Goal: Task Accomplishment & Management: Complete application form

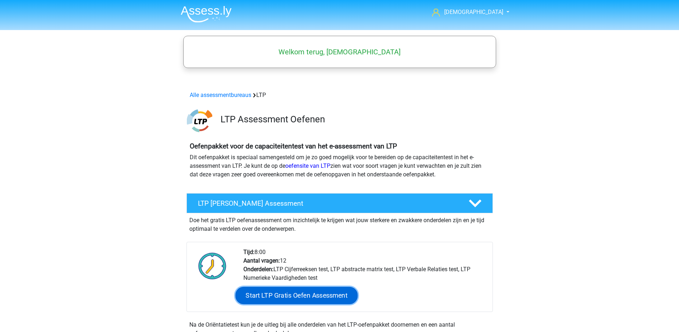
click at [273, 299] on link "Start LTP Gratis Oefen Assessment" at bounding box center [296, 295] width 123 height 17
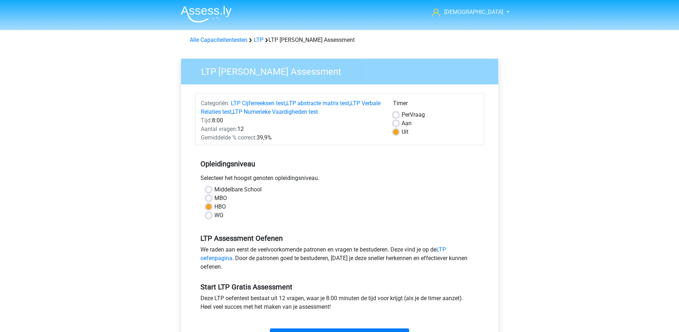
scroll to position [36, 0]
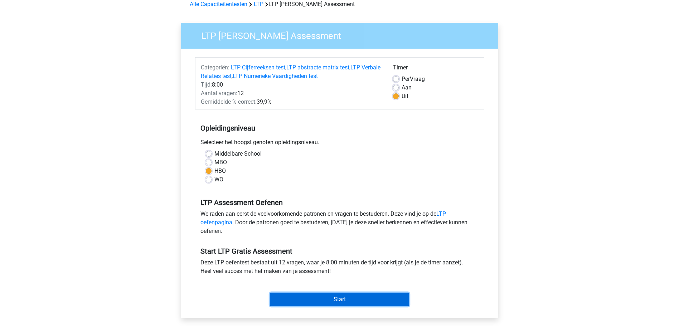
click at [333, 298] on input "Start" at bounding box center [339, 300] width 139 height 14
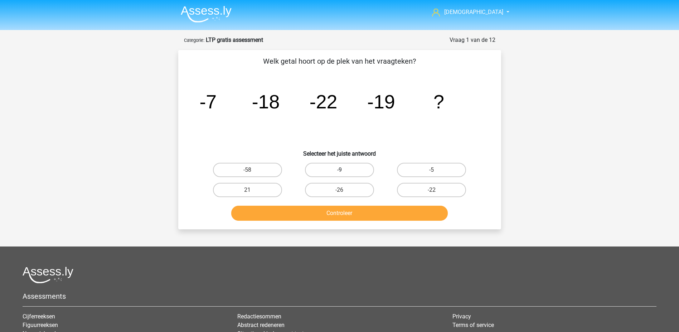
click at [357, 167] on label "-9" at bounding box center [339, 170] width 69 height 14
click at [344, 170] on input "-9" at bounding box center [342, 172] width 5 height 5
radio input "true"
click at [370, 216] on button "Controleer" at bounding box center [339, 213] width 217 height 15
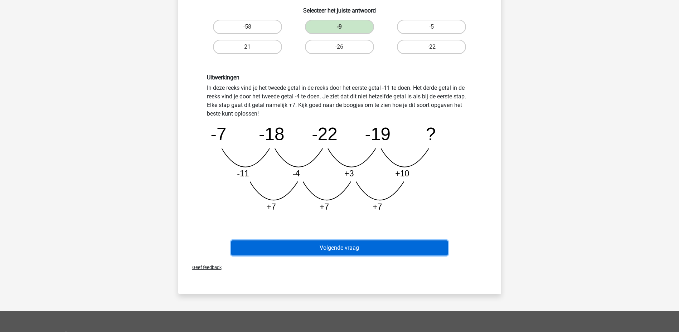
click at [396, 248] on button "Volgende vraag" at bounding box center [339, 248] width 217 height 15
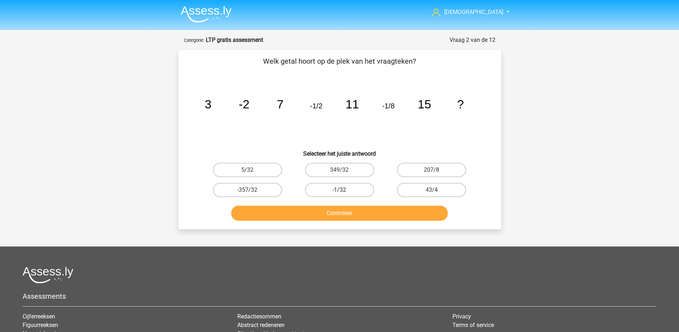
click at [349, 190] on label "-1/32" at bounding box center [339, 190] width 69 height 14
click at [344, 190] on input "-1/32" at bounding box center [342, 192] width 5 height 5
radio input "true"
click at [357, 216] on button "Controleer" at bounding box center [339, 213] width 217 height 15
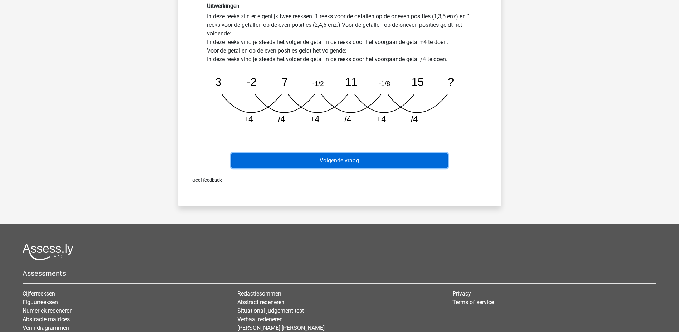
click at [379, 159] on button "Volgende vraag" at bounding box center [339, 160] width 217 height 15
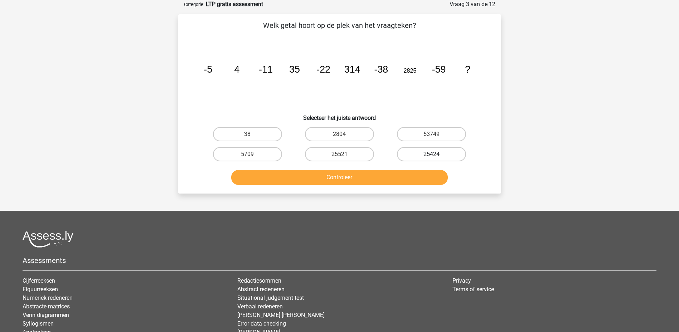
click at [414, 157] on label "25424" at bounding box center [431, 154] width 69 height 14
click at [432, 157] on input "25424" at bounding box center [434, 156] width 5 height 5
radio input "true"
click at [353, 174] on button "Controleer" at bounding box center [339, 177] width 217 height 15
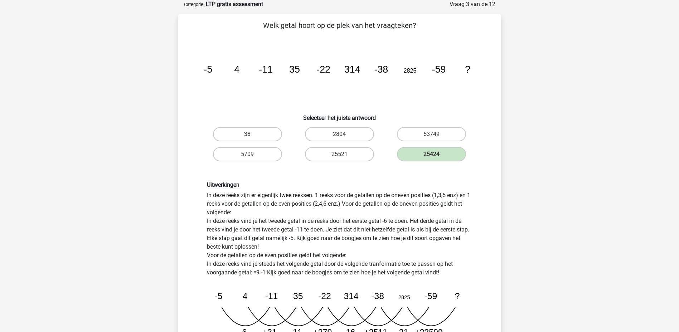
scroll to position [215, 0]
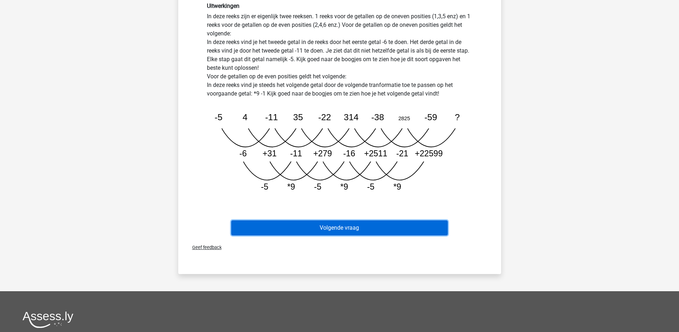
click at [383, 222] on button "Volgende vraag" at bounding box center [339, 228] width 217 height 15
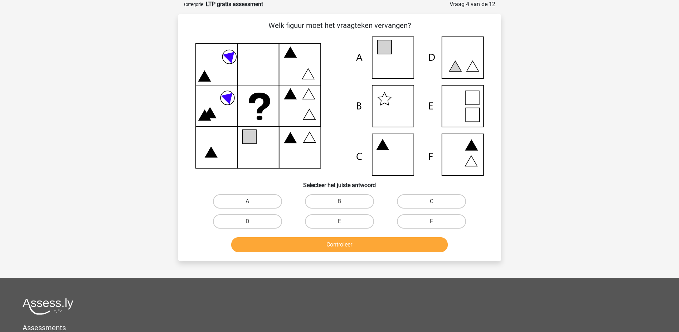
click at [273, 207] on label "A" at bounding box center [247, 201] width 69 height 14
click at [252, 206] on input "A" at bounding box center [250, 204] width 5 height 5
radio input "true"
click at [311, 242] on button "Controleer" at bounding box center [339, 244] width 217 height 15
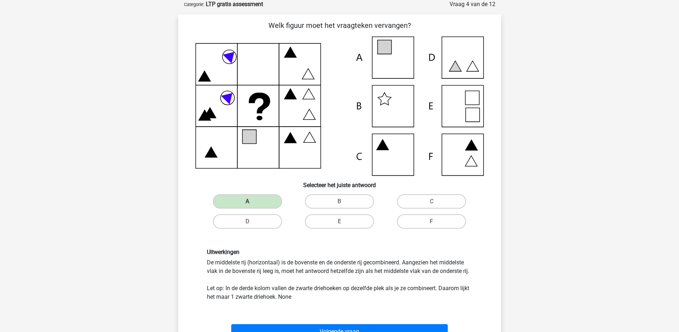
scroll to position [179, 0]
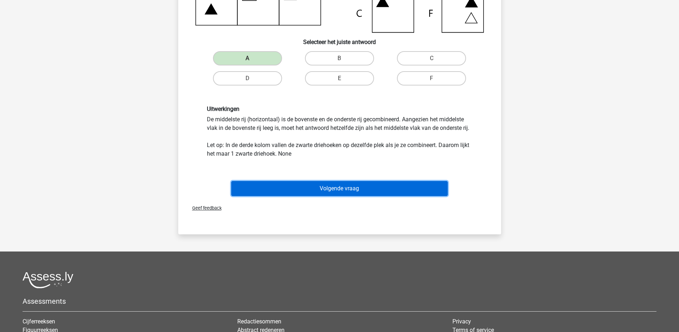
click at [368, 188] on button "Volgende vraag" at bounding box center [339, 188] width 217 height 15
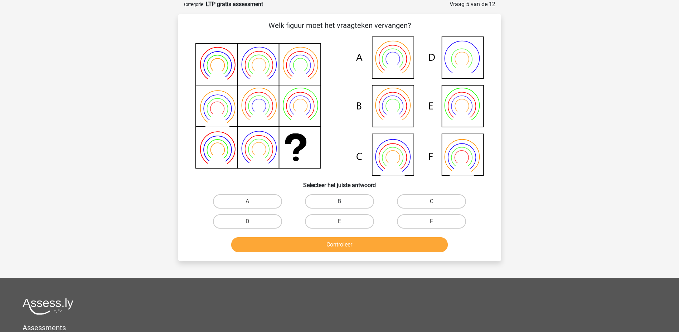
click at [339, 205] on label "B" at bounding box center [339, 201] width 69 height 14
click at [340, 205] on input "B" at bounding box center [342, 204] width 5 height 5
radio input "true"
click at [338, 241] on button "Controleer" at bounding box center [339, 244] width 217 height 15
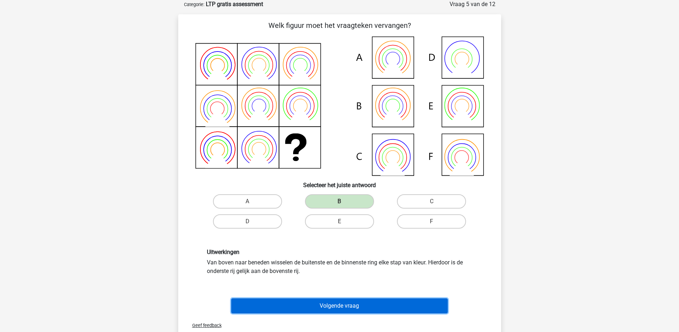
click at [349, 305] on button "Volgende vraag" at bounding box center [339, 306] width 217 height 15
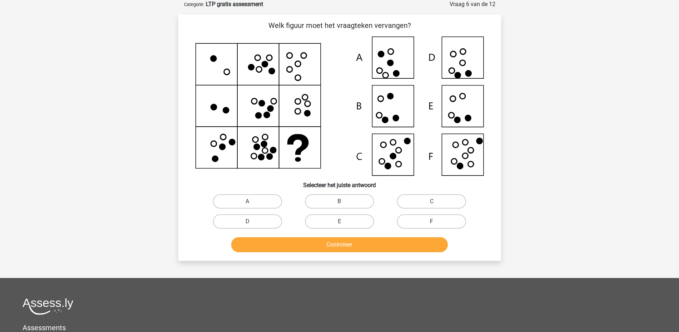
drag, startPoint x: 423, startPoint y: 217, endPoint x: 423, endPoint y: 224, distance: 7.2
click at [423, 223] on label "F" at bounding box center [431, 222] width 69 height 14
click at [432, 223] on input "F" at bounding box center [434, 224] width 5 height 5
radio input "true"
click at [398, 242] on button "Controleer" at bounding box center [339, 244] width 217 height 15
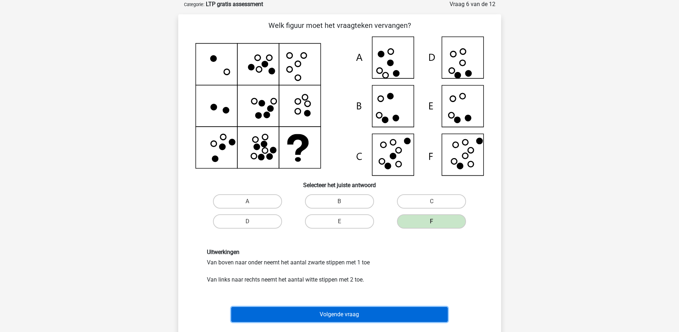
click at [357, 309] on button "Volgende vraag" at bounding box center [339, 314] width 217 height 15
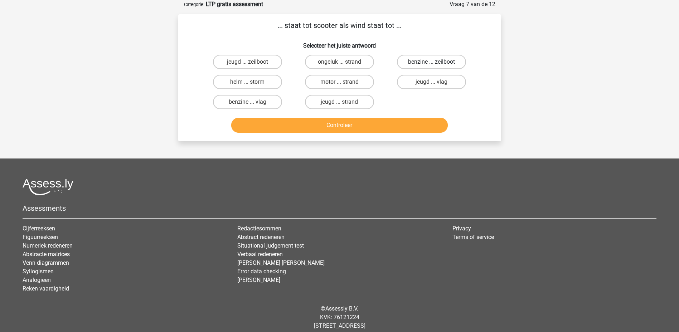
click at [420, 63] on label "benzine ... zeilboot" at bounding box center [431, 62] width 69 height 14
click at [432, 63] on input "benzine ... zeilboot" at bounding box center [434, 64] width 5 height 5
radio input "true"
click at [381, 124] on button "Controleer" at bounding box center [339, 125] width 217 height 15
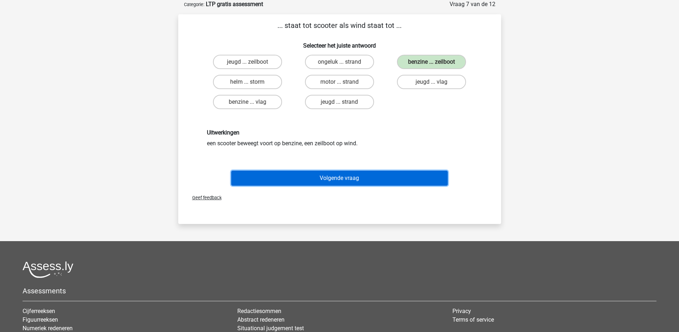
click at [322, 180] on button "Volgende vraag" at bounding box center [339, 178] width 217 height 15
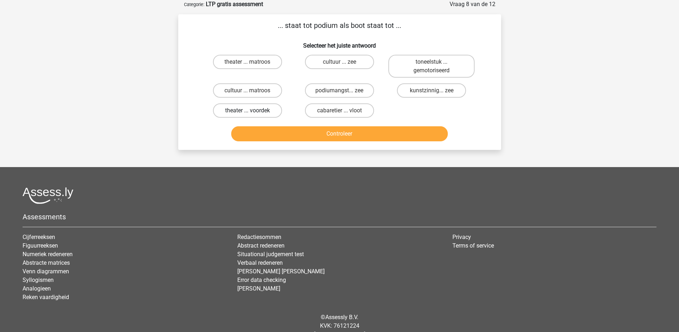
click at [257, 108] on label "theater ... voordek" at bounding box center [247, 111] width 69 height 14
click at [252, 111] on input "theater ... voordek" at bounding box center [250, 113] width 5 height 5
radio input "true"
click at [302, 137] on button "Controleer" at bounding box center [339, 133] width 217 height 15
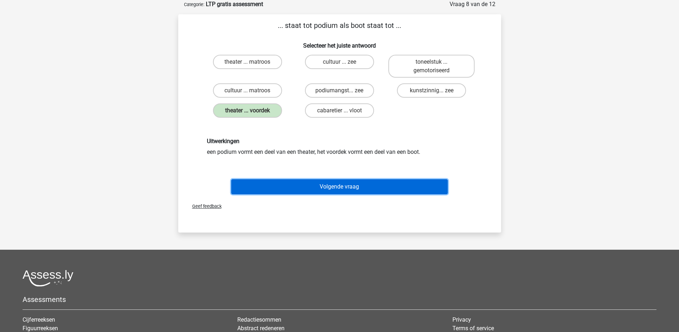
click at [319, 184] on button "Volgende vraag" at bounding box center [339, 186] width 217 height 15
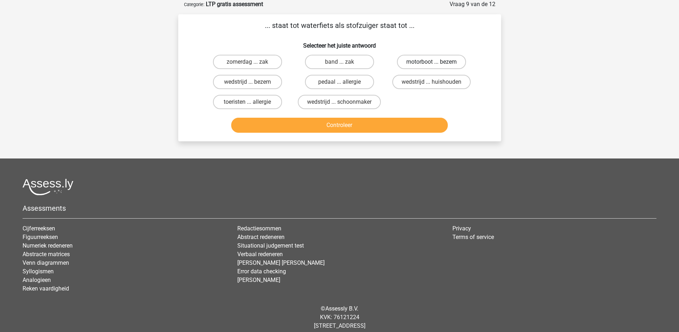
click at [408, 65] on label "motorboot ... bezem" at bounding box center [431, 62] width 69 height 14
click at [432, 65] on input "motorboot ... bezem" at bounding box center [434, 64] width 5 height 5
radio input "true"
click at [380, 124] on button "Controleer" at bounding box center [339, 125] width 217 height 15
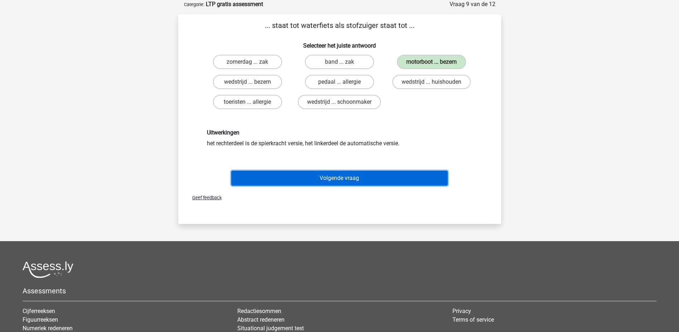
click at [359, 172] on button "Volgende vraag" at bounding box center [339, 178] width 217 height 15
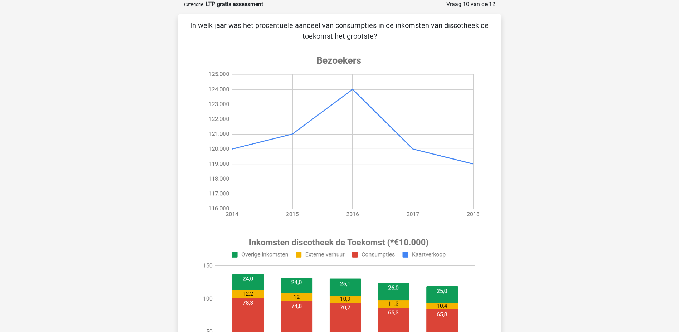
scroll to position [0, 0]
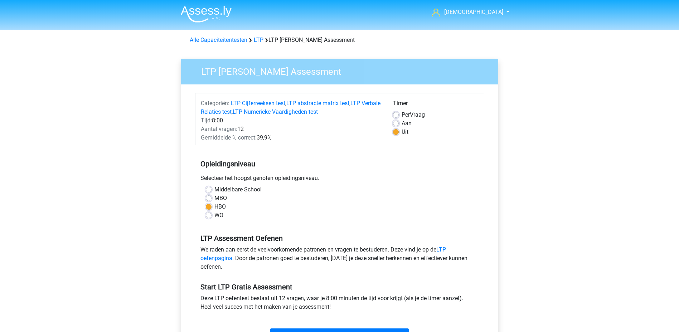
scroll to position [36, 0]
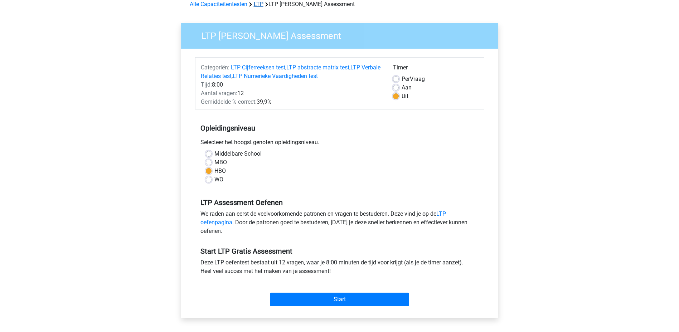
click at [261, 3] on link "LTP" at bounding box center [259, 4] width 10 height 7
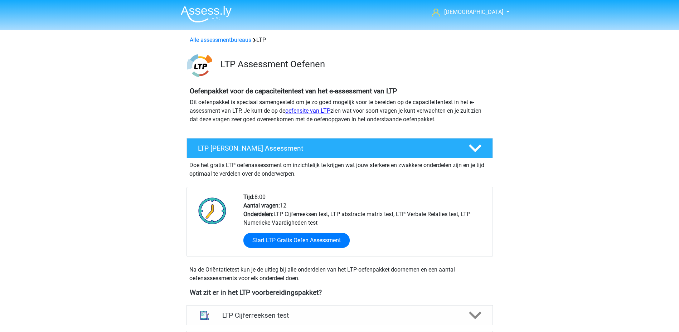
click at [318, 113] on link "oefensite van LTP" at bounding box center [307, 110] width 45 height 7
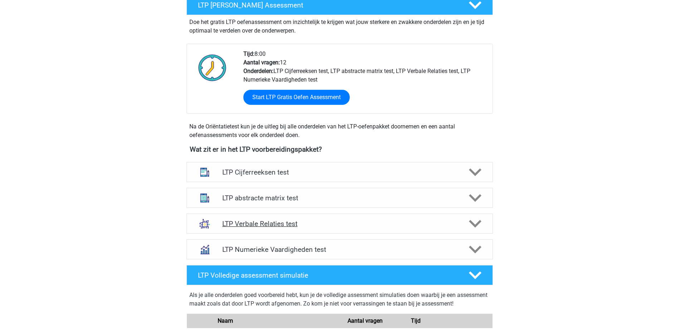
scroll to position [322, 0]
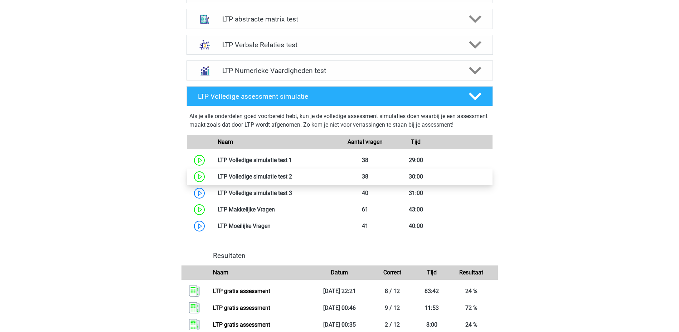
click at [292, 176] on link at bounding box center [292, 176] width 0 height 7
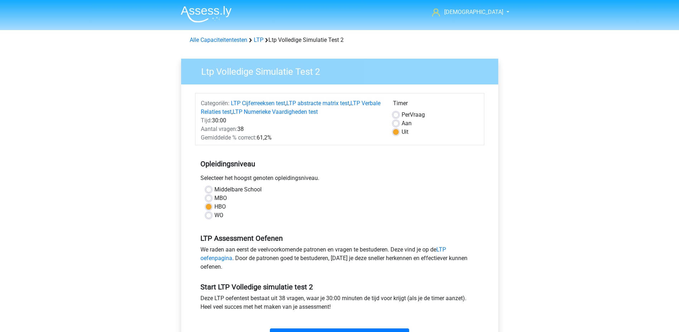
scroll to position [72, 0]
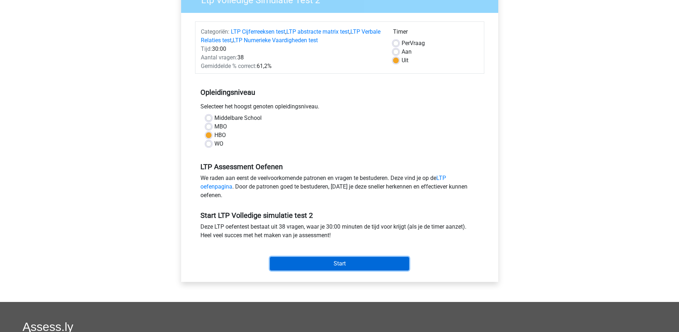
click at [337, 262] on input "Start" at bounding box center [339, 264] width 139 height 14
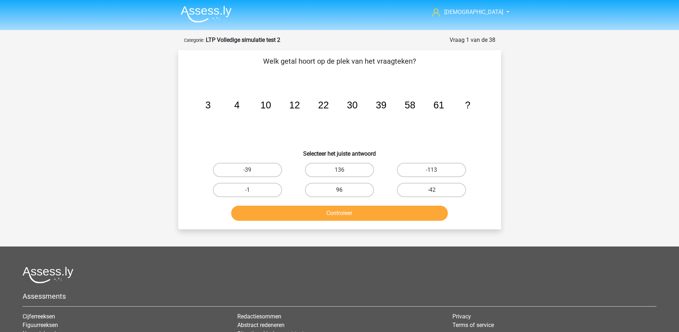
click at [326, 190] on label "96" at bounding box center [339, 190] width 69 height 14
click at [340, 190] on input "96" at bounding box center [342, 192] width 5 height 5
radio input "true"
click at [360, 214] on button "Controleer" at bounding box center [339, 213] width 217 height 15
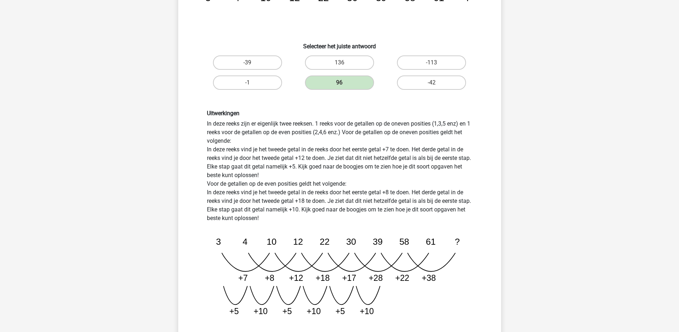
scroll to position [143, 0]
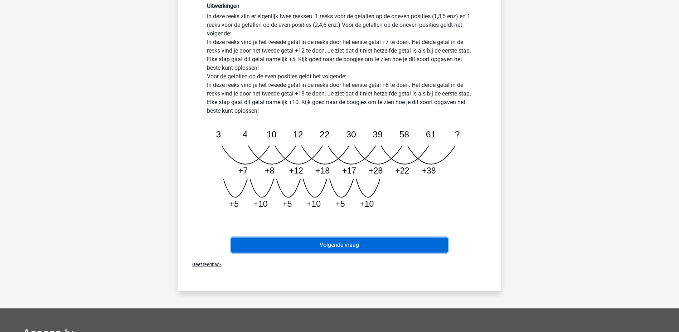
click at [380, 245] on button "Volgende vraag" at bounding box center [339, 245] width 217 height 15
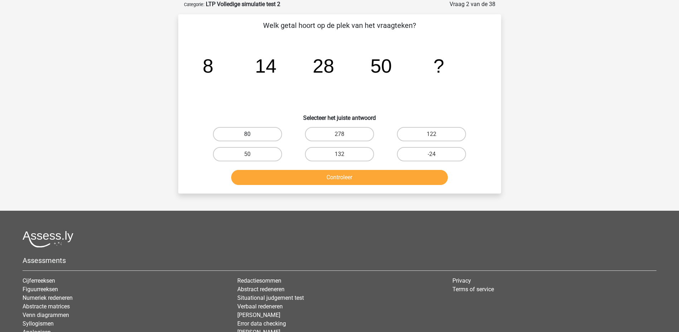
click at [239, 127] on label "80" at bounding box center [247, 134] width 69 height 14
click at [248, 134] on input "80" at bounding box center [250, 136] width 5 height 5
radio input "true"
click at [318, 177] on button "Controleer" at bounding box center [339, 177] width 217 height 15
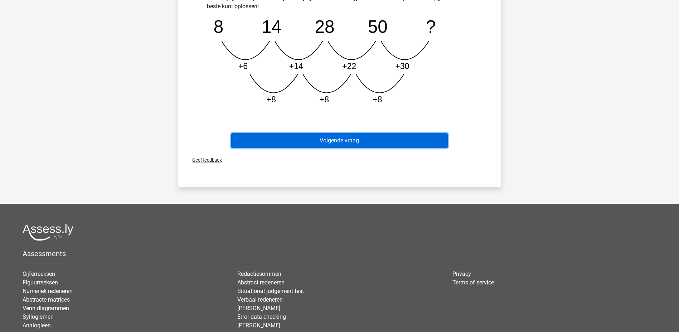
click at [354, 144] on button "Volgende vraag" at bounding box center [339, 140] width 217 height 15
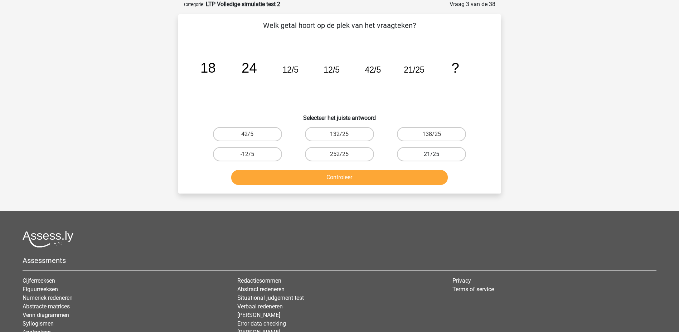
click at [429, 154] on label "21/25" at bounding box center [431, 154] width 69 height 14
click at [432, 154] on input "21/25" at bounding box center [434, 156] width 5 height 5
radio input "true"
click at [400, 179] on button "Controleer" at bounding box center [339, 177] width 217 height 15
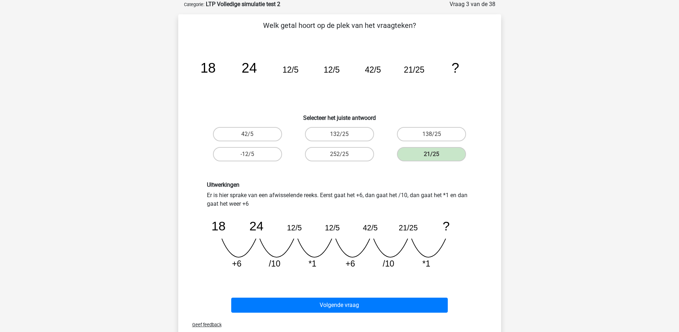
scroll to position [143, 0]
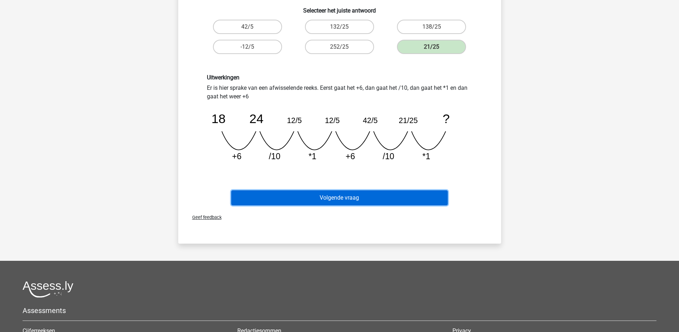
click at [419, 198] on button "Volgende vraag" at bounding box center [339, 198] width 217 height 15
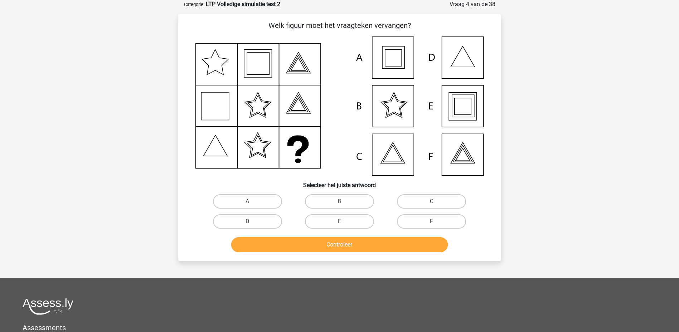
click at [462, 103] on icon at bounding box center [340, 106] width 289 height 139
click at [346, 220] on label "E" at bounding box center [339, 222] width 69 height 14
click at [344, 222] on input "E" at bounding box center [342, 224] width 5 height 5
radio input "true"
click at [347, 245] on button "Controleer" at bounding box center [339, 244] width 217 height 15
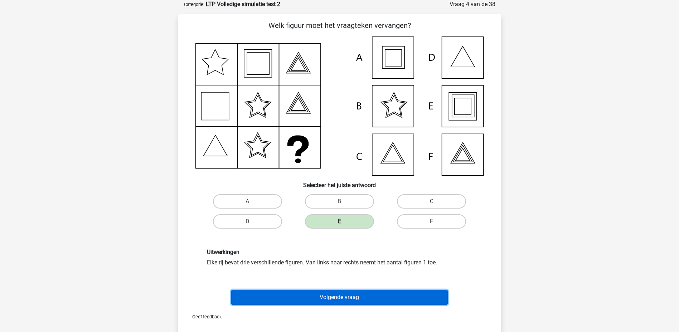
click at [337, 301] on button "Volgende vraag" at bounding box center [339, 297] width 217 height 15
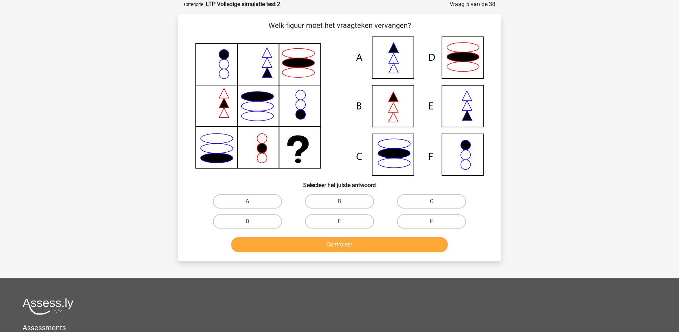
click at [260, 202] on label "A" at bounding box center [247, 201] width 69 height 14
click at [252, 202] on input "A" at bounding box center [250, 204] width 5 height 5
radio input "true"
click at [342, 245] on button "Controleer" at bounding box center [339, 244] width 217 height 15
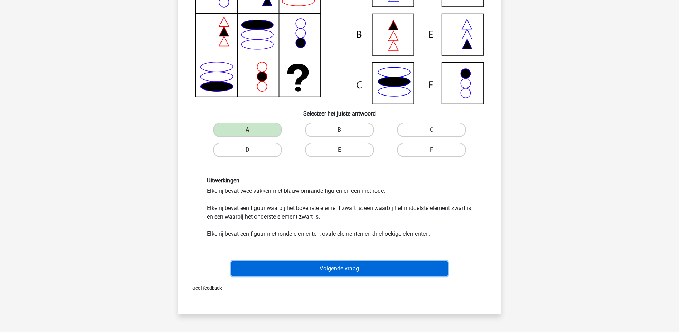
click at [351, 269] on button "Volgende vraag" at bounding box center [339, 268] width 217 height 15
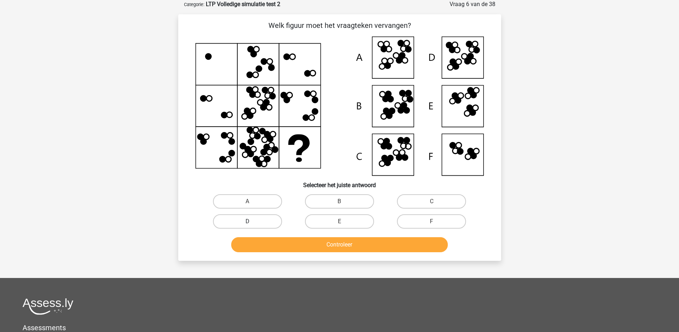
click at [271, 225] on label "D" at bounding box center [247, 222] width 69 height 14
click at [252, 225] on input "D" at bounding box center [250, 224] width 5 height 5
radio input "true"
click at [292, 238] on button "Controleer" at bounding box center [339, 244] width 217 height 15
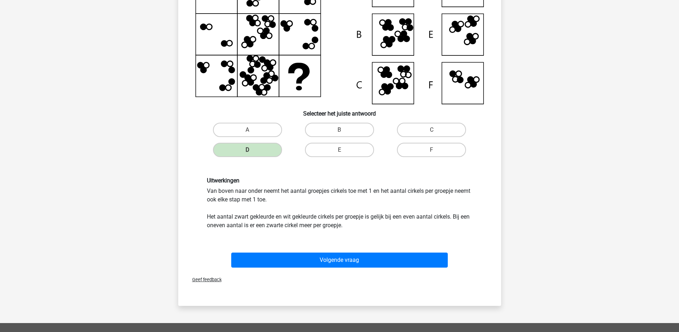
scroll to position [143, 0]
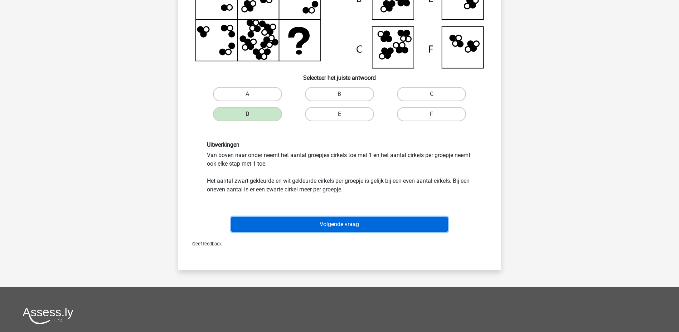
click at [338, 227] on button "Volgende vraag" at bounding box center [339, 224] width 217 height 15
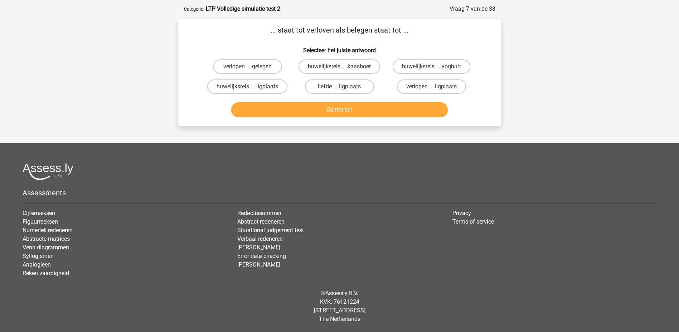
scroll to position [0, 0]
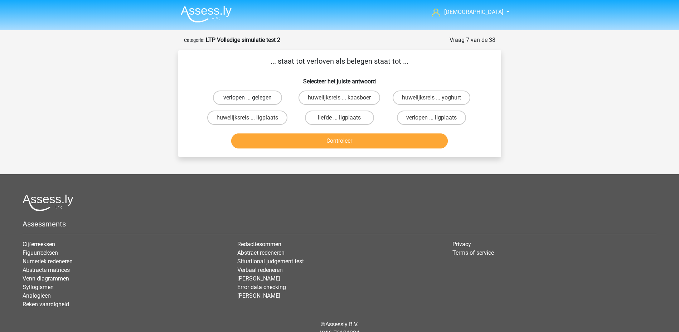
click at [262, 100] on label "verlopen ... gelegen" at bounding box center [247, 98] width 69 height 14
click at [252, 100] on input "verlopen ... gelegen" at bounding box center [250, 100] width 5 height 5
radio input "true"
click at [322, 144] on button "Controleer" at bounding box center [339, 141] width 217 height 15
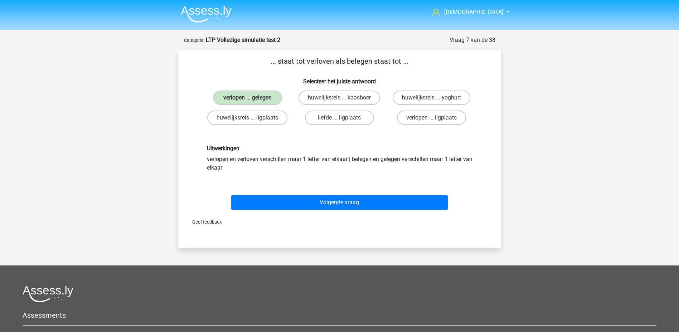
click at [305, 194] on div "Volgende vraag" at bounding box center [340, 201] width 300 height 24
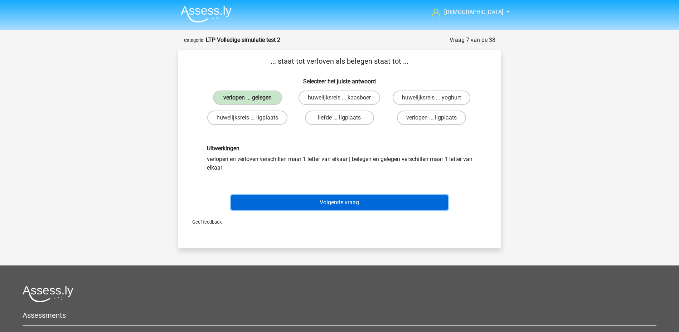
click at [308, 198] on button "Volgende vraag" at bounding box center [339, 202] width 217 height 15
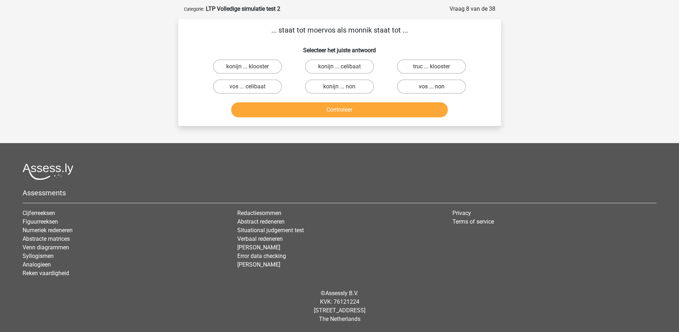
click at [402, 88] on label "vos ... non" at bounding box center [431, 87] width 69 height 14
click at [432, 88] on input "vos ... non" at bounding box center [434, 89] width 5 height 5
radio input "true"
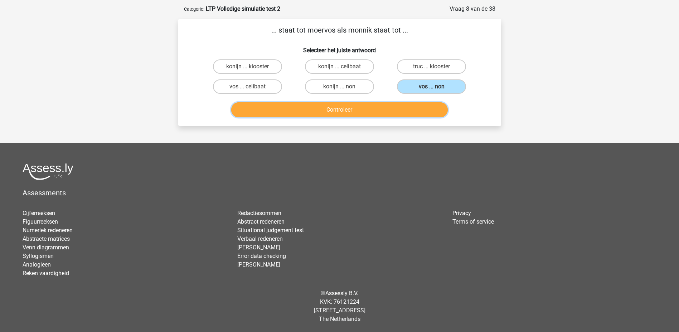
click at [389, 112] on button "Controleer" at bounding box center [339, 109] width 217 height 15
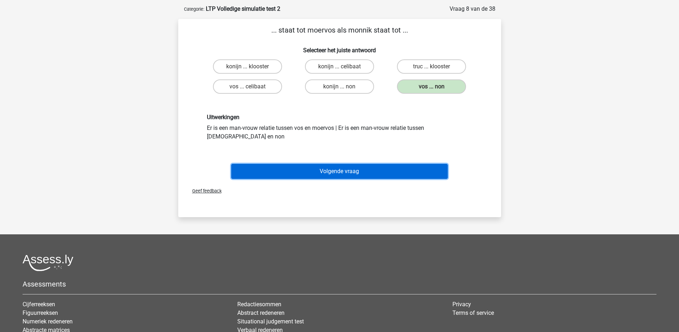
click at [349, 164] on button "Volgende vraag" at bounding box center [339, 171] width 217 height 15
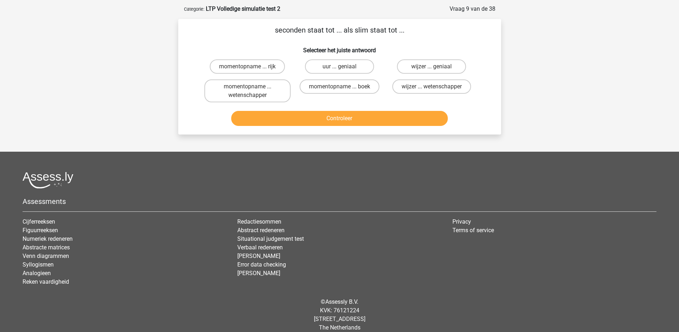
scroll to position [36, 0]
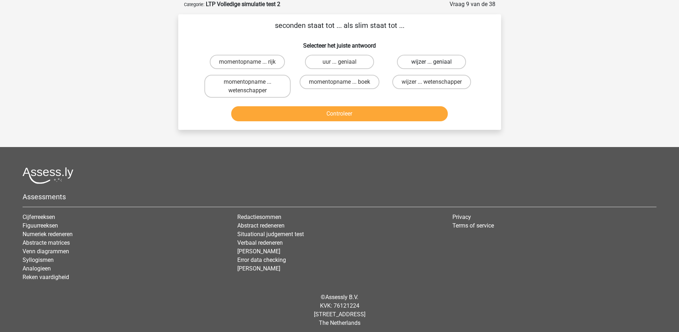
click at [422, 63] on label "wijzer ... geniaal" at bounding box center [431, 62] width 69 height 14
click at [432, 63] on input "wijzer ... geniaal" at bounding box center [434, 64] width 5 height 5
radio input "true"
click at [397, 117] on button "Controleer" at bounding box center [339, 113] width 217 height 15
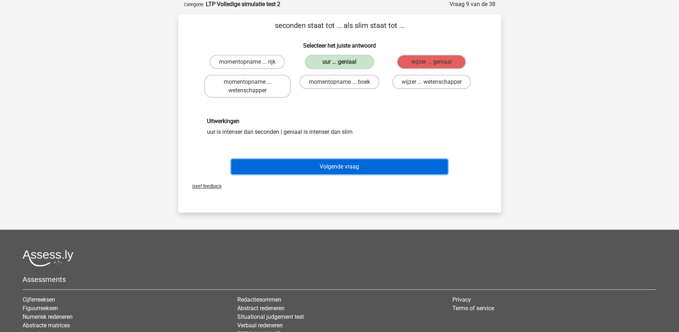
click at [374, 166] on button "Volgende vraag" at bounding box center [339, 166] width 217 height 15
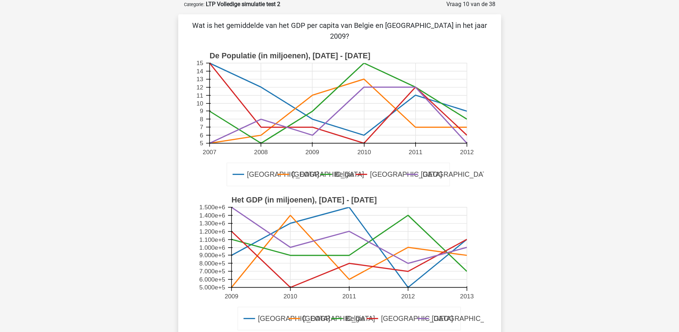
click at [343, 171] on text "Belgie" at bounding box center [344, 175] width 19 height 8
click at [307, 103] on rect at bounding box center [339, 103] width 258 height 80
click at [316, 99] on rect at bounding box center [339, 103] width 258 height 80
click at [312, 101] on icon at bounding box center [339, 103] width 258 height 80
click at [313, 116] on icon at bounding box center [339, 103] width 258 height 80
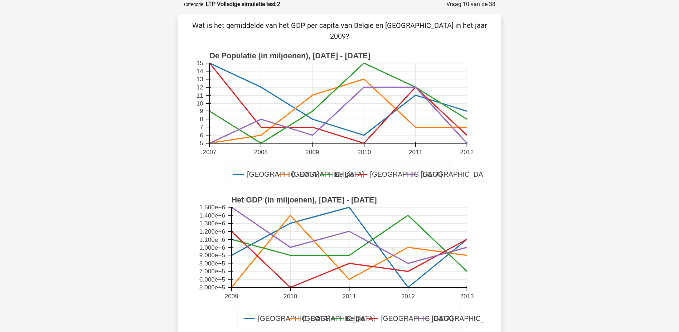
click at [232, 229] on icon at bounding box center [349, 244] width 236 height 56
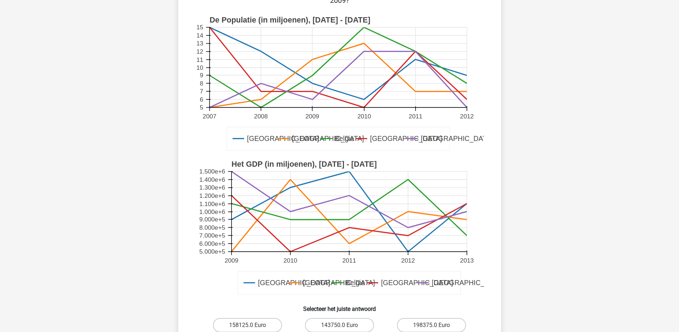
scroll to position [107, 0]
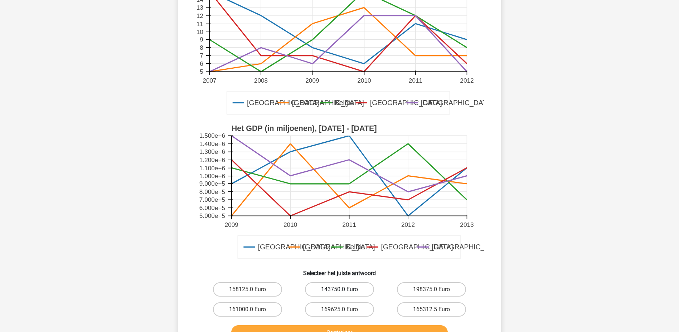
click at [337, 283] on label "143750.0 Euro" at bounding box center [339, 290] width 69 height 14
click at [340, 290] on input "143750.0 Euro" at bounding box center [342, 292] width 5 height 5
radio input "true"
click at [355, 326] on button "Controleer" at bounding box center [339, 333] width 217 height 15
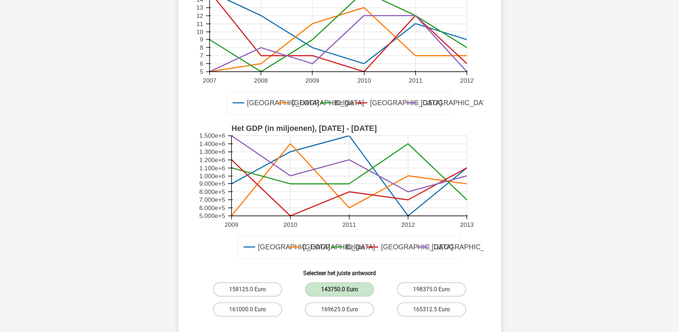
scroll to position [179, 0]
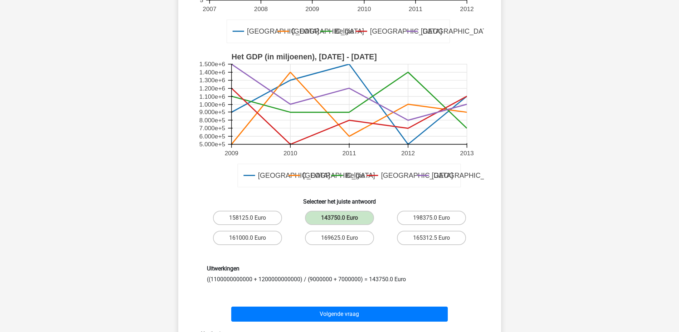
click at [371, 301] on div "Volgende vraag" at bounding box center [340, 313] width 300 height 24
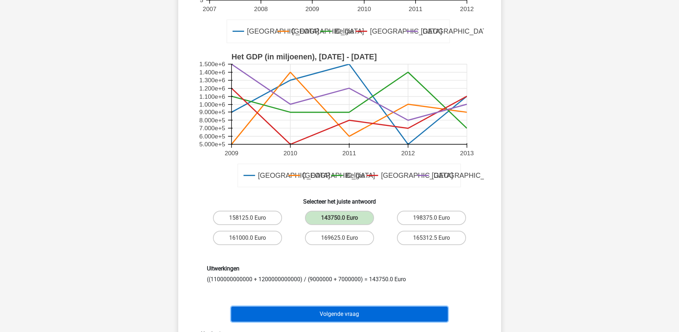
click at [372, 307] on button "Volgende vraag" at bounding box center [339, 314] width 217 height 15
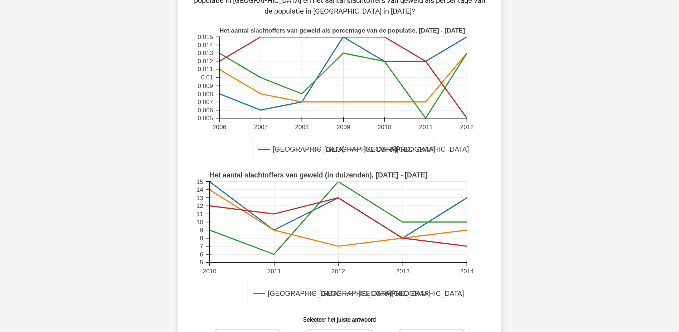
scroll to position [36, 0]
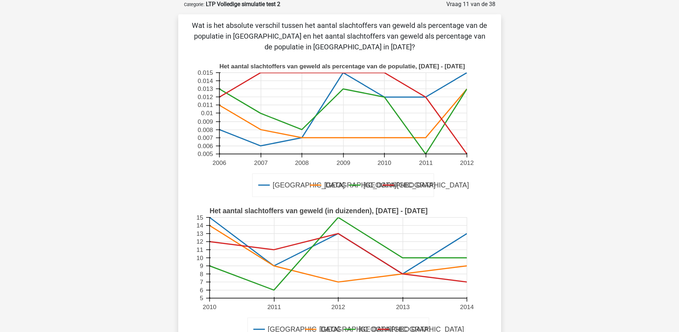
click at [384, 78] on icon at bounding box center [384, 113] width 0 height 81
click at [386, 74] on icon at bounding box center [343, 113] width 248 height 81
click at [386, 99] on rect at bounding box center [343, 113] width 248 height 81
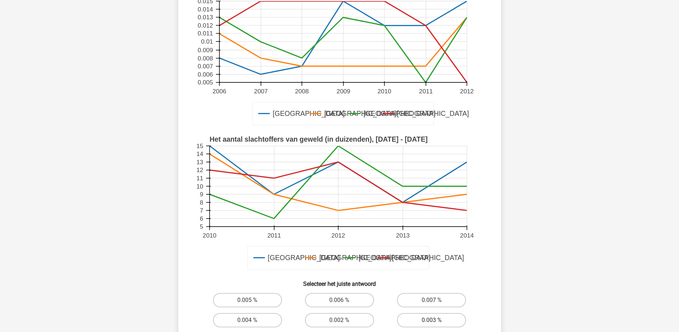
click at [430, 318] on label "0.003 %" at bounding box center [431, 320] width 69 height 14
click at [432, 321] on input "0.003 %" at bounding box center [434, 323] width 5 height 5
radio input "true"
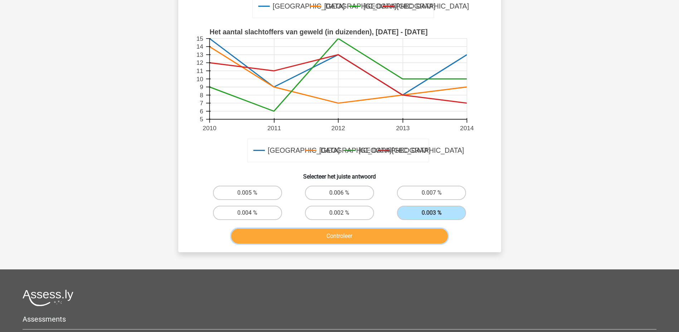
click at [381, 241] on button "Controleer" at bounding box center [339, 236] width 217 height 15
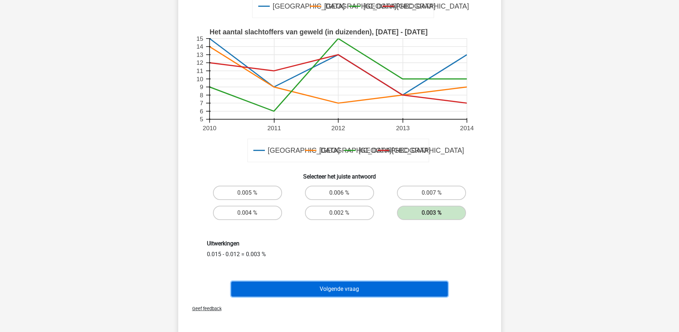
click at [370, 289] on button "Volgende vraag" at bounding box center [339, 289] width 217 height 15
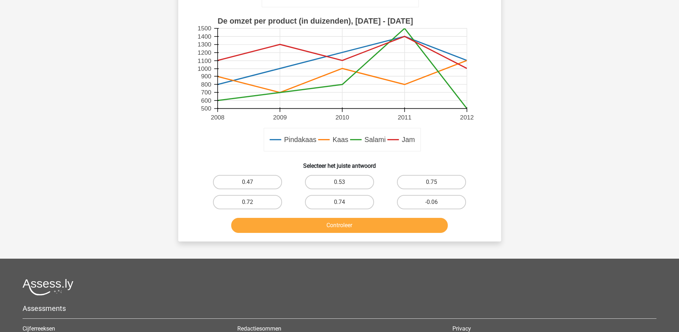
scroll to position [36, 0]
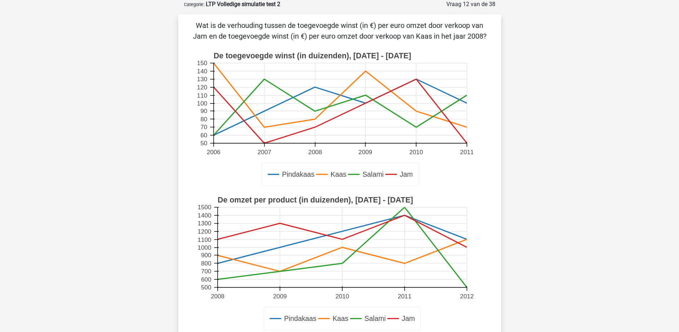
click at [217, 239] on rect at bounding box center [340, 264] width 289 height 144
click at [316, 127] on icon at bounding box center [340, 111] width 254 height 64
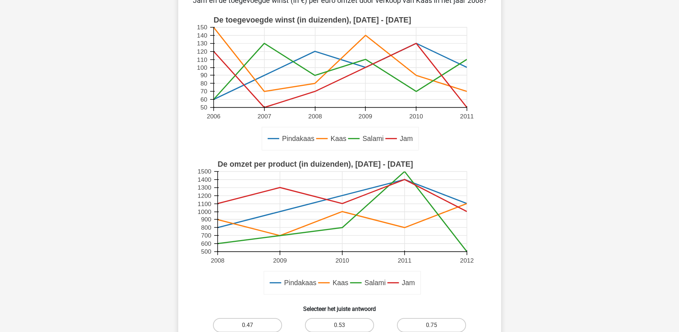
scroll to position [179, 0]
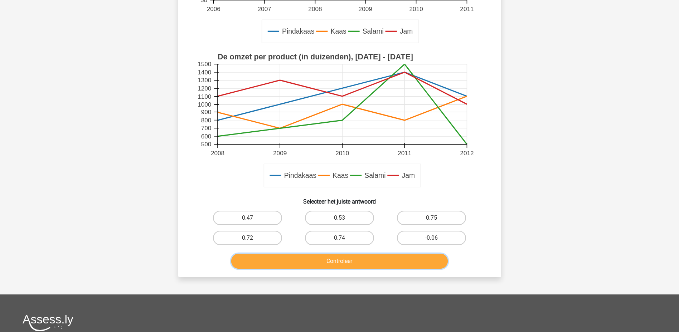
click at [412, 257] on button "Controleer" at bounding box center [339, 261] width 217 height 15
click at [243, 215] on label "0.47" at bounding box center [247, 218] width 69 height 14
click at [248, 218] on input "0.47" at bounding box center [250, 220] width 5 height 5
radio input "true"
click at [288, 257] on button "Controleer" at bounding box center [339, 261] width 217 height 15
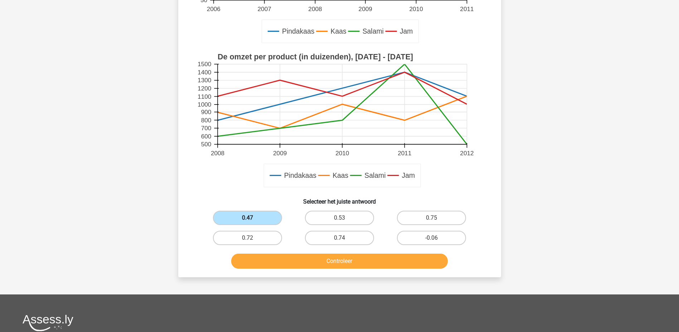
click at [269, 221] on label "0.47" at bounding box center [247, 218] width 69 height 14
click at [252, 221] on input "0.47" at bounding box center [250, 220] width 5 height 5
click at [258, 240] on label "0.72" at bounding box center [247, 238] width 69 height 14
click at [252, 240] on input "0.72" at bounding box center [250, 240] width 5 height 5
radio input "true"
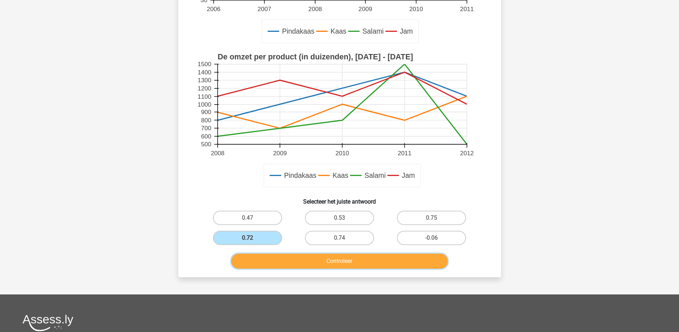
click at [301, 259] on button "Controleer" at bounding box center [339, 261] width 217 height 15
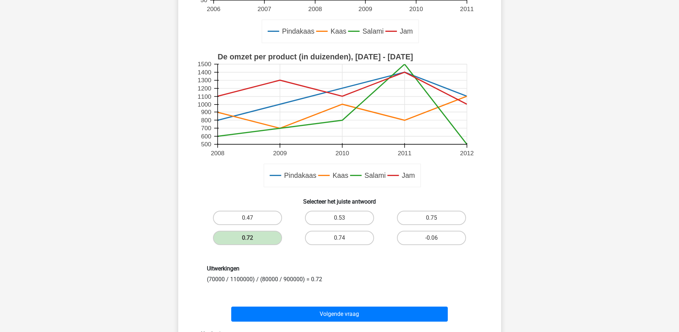
click at [212, 278] on div "Uitwerkingen (70000 / 1100000) / (80000 / 900000) = 0.72" at bounding box center [340, 274] width 277 height 18
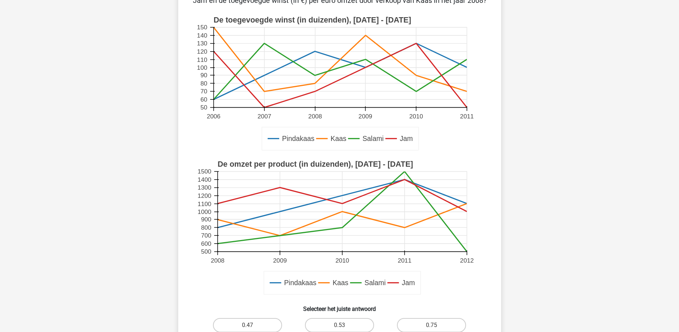
scroll to position [0, 0]
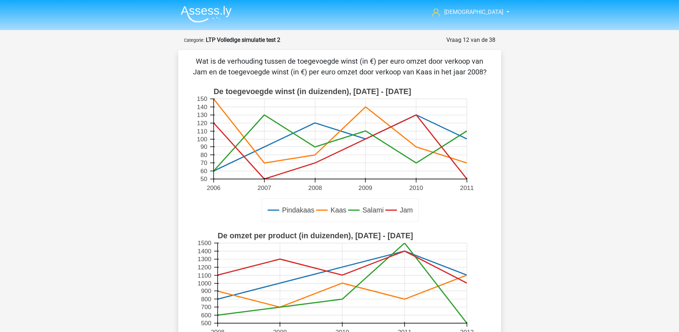
click at [316, 154] on icon at bounding box center [340, 131] width 254 height 64
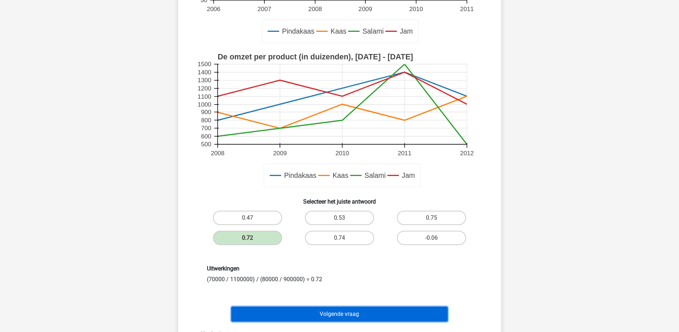
click at [371, 308] on button "Volgende vraag" at bounding box center [339, 314] width 217 height 15
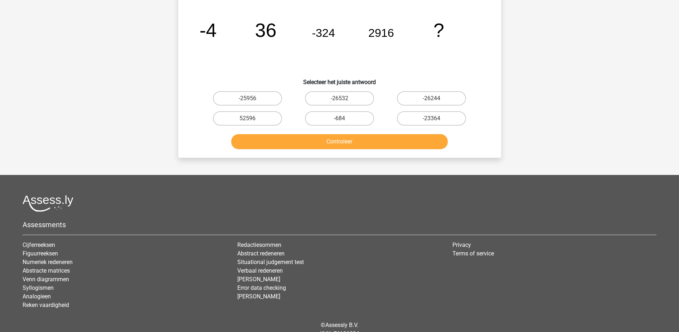
scroll to position [0, 0]
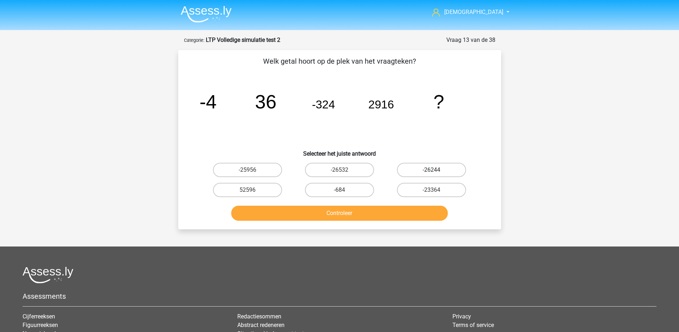
click at [423, 171] on label "-26244" at bounding box center [431, 170] width 69 height 14
click at [432, 171] on input "-26244" at bounding box center [434, 172] width 5 height 5
radio input "true"
click at [398, 213] on button "Controleer" at bounding box center [339, 213] width 217 height 15
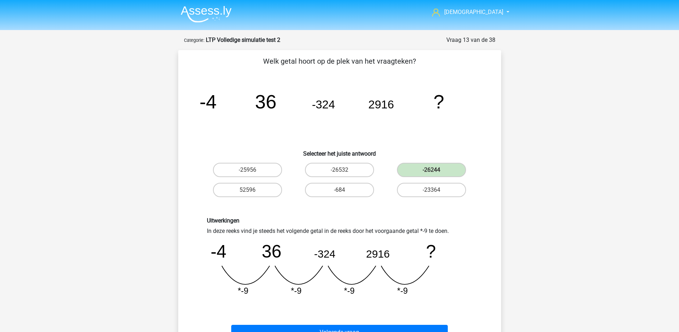
scroll to position [72, 0]
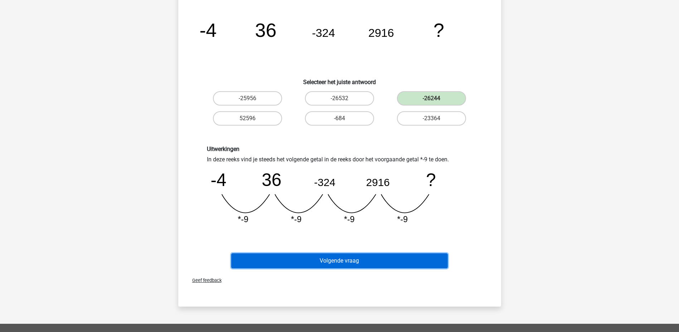
click at [392, 261] on button "Volgende vraag" at bounding box center [339, 261] width 217 height 15
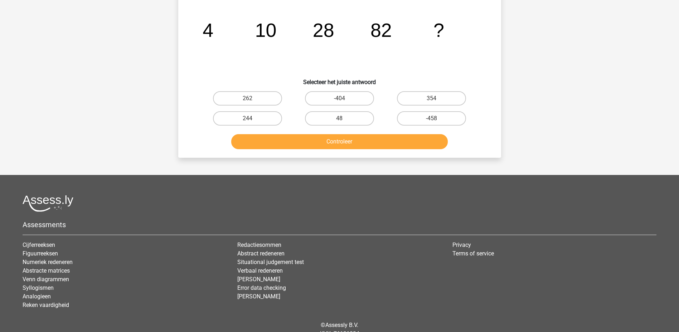
scroll to position [36, 0]
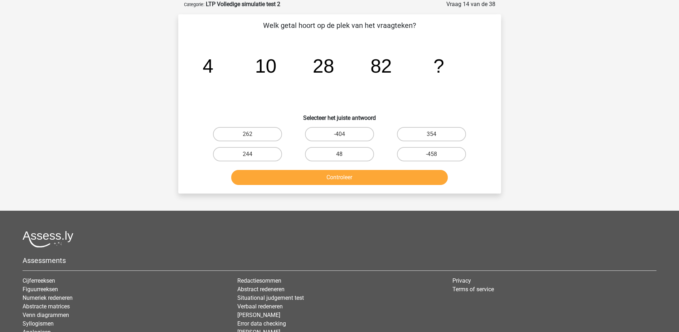
click at [362, 90] on icon "image/svg+xml 4 10 28 82 ?" at bounding box center [340, 73] width 289 height 72
click at [256, 155] on label "244" at bounding box center [247, 154] width 69 height 14
click at [252, 155] on input "244" at bounding box center [250, 156] width 5 height 5
radio input "true"
click at [296, 177] on button "Controleer" at bounding box center [339, 177] width 217 height 15
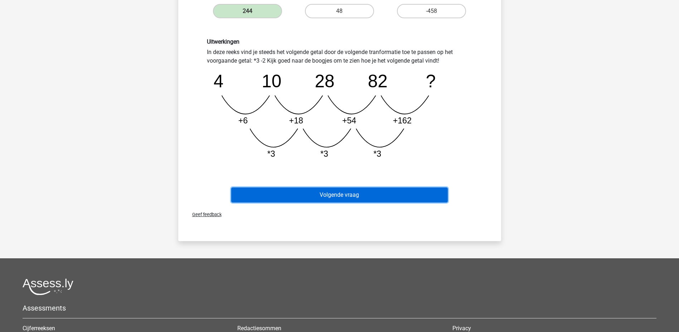
click at [359, 193] on button "Volgende vraag" at bounding box center [339, 195] width 217 height 15
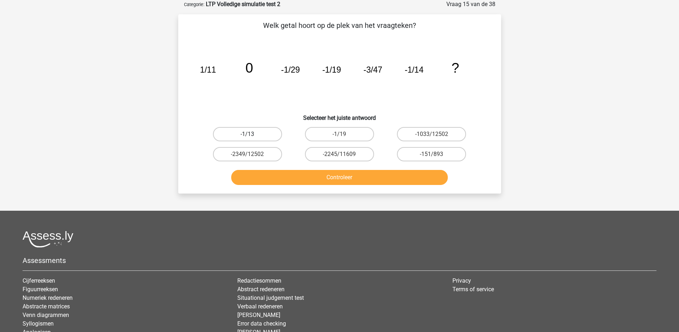
click at [259, 130] on label "-1/13" at bounding box center [247, 134] width 69 height 14
click at [252, 134] on input "-1/13" at bounding box center [250, 136] width 5 height 5
radio input "true"
click at [323, 175] on button "Controleer" at bounding box center [339, 177] width 217 height 15
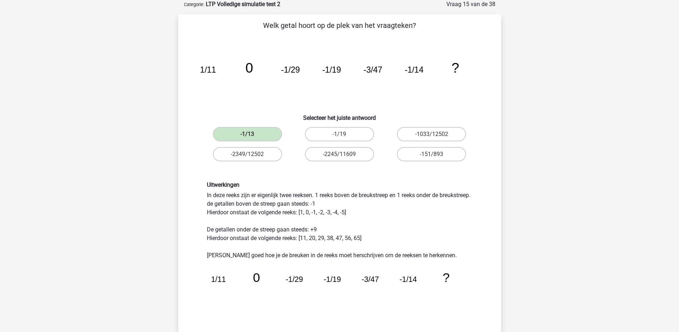
scroll to position [107, 0]
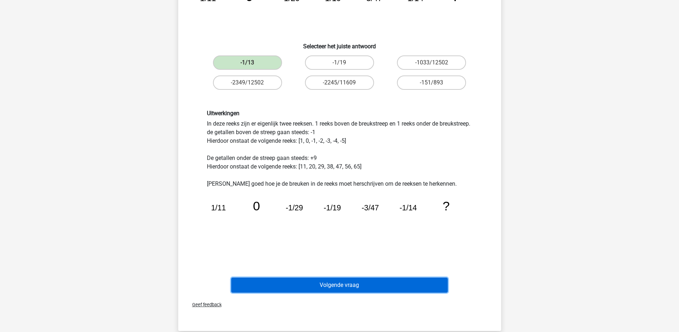
click at [332, 282] on button "Volgende vraag" at bounding box center [339, 285] width 217 height 15
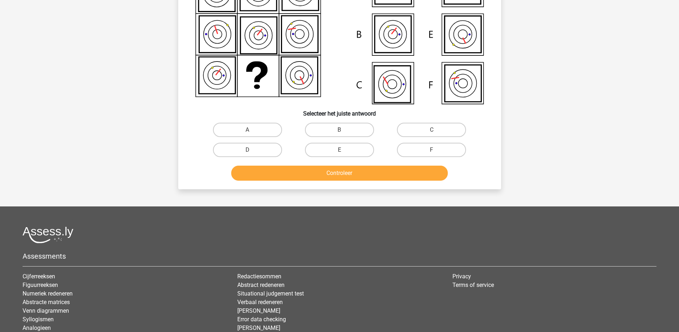
scroll to position [36, 0]
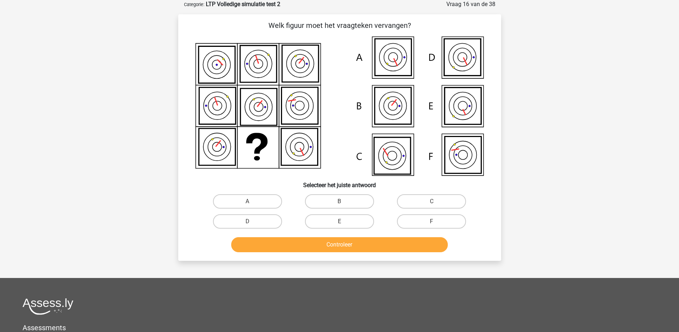
click at [393, 108] on icon at bounding box center [393, 105] width 37 height 37
click at [339, 199] on label "B" at bounding box center [339, 201] width 69 height 14
click at [340, 202] on input "B" at bounding box center [342, 204] width 5 height 5
radio input "true"
click at [347, 243] on button "Controleer" at bounding box center [339, 244] width 217 height 15
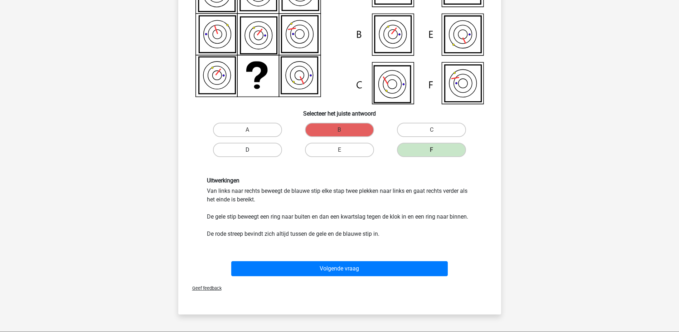
scroll to position [143, 0]
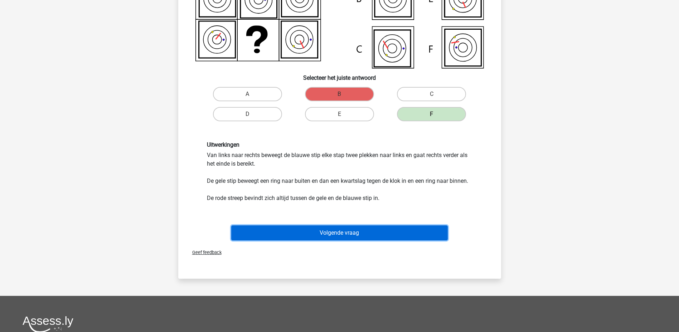
click at [283, 234] on button "Volgende vraag" at bounding box center [339, 233] width 217 height 15
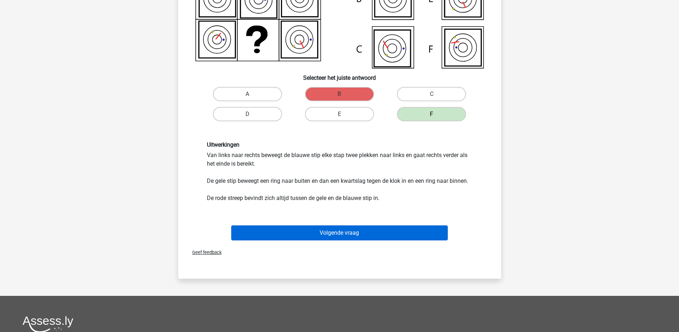
scroll to position [36, 0]
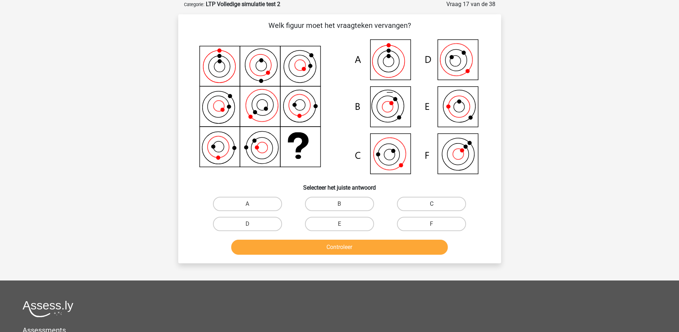
click at [433, 199] on label "C" at bounding box center [431, 204] width 69 height 14
click at [433, 204] on input "C" at bounding box center [434, 206] width 5 height 5
radio input "true"
click at [400, 246] on button "Controleer" at bounding box center [339, 247] width 217 height 15
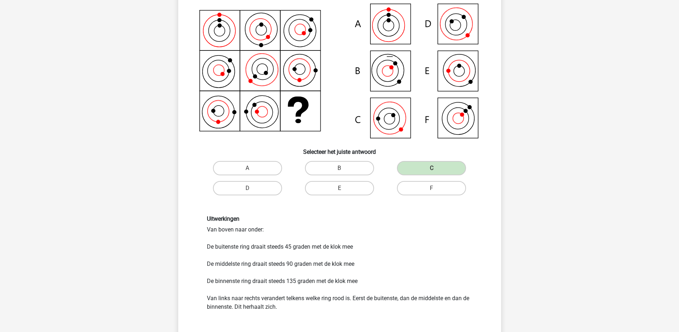
scroll to position [107, 0]
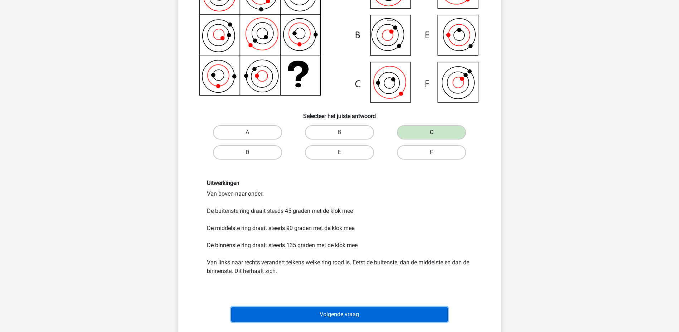
click at [366, 313] on button "Volgende vraag" at bounding box center [339, 314] width 217 height 15
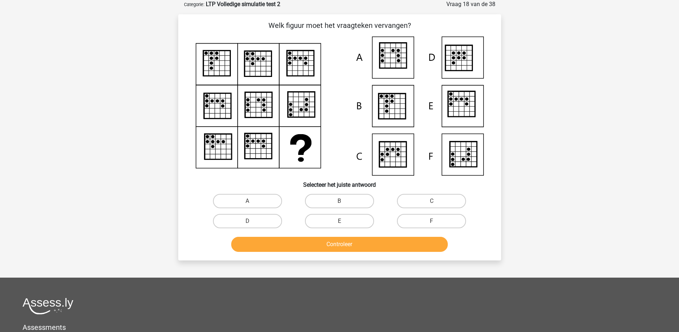
click at [396, 57] on icon at bounding box center [398, 55] width 5 height 5
click at [276, 199] on label "A" at bounding box center [247, 201] width 69 height 14
click at [252, 201] on input "A" at bounding box center [250, 203] width 5 height 5
radio input "true"
click at [318, 246] on button "Controleer" at bounding box center [339, 244] width 217 height 15
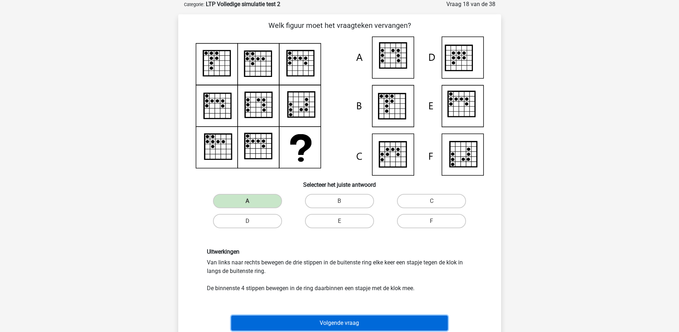
click at [346, 320] on button "Volgende vraag" at bounding box center [339, 323] width 217 height 15
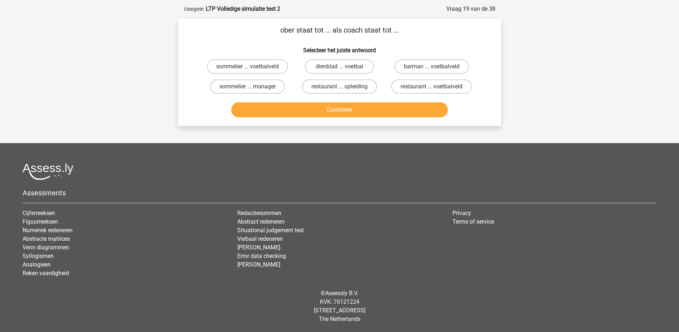
scroll to position [31, 0]
click at [446, 87] on label "restaurant ... voetbalveld" at bounding box center [432, 87] width 81 height 14
click at [437, 87] on input "restaurant ... voetbalveld" at bounding box center [434, 89] width 5 height 5
radio input "true"
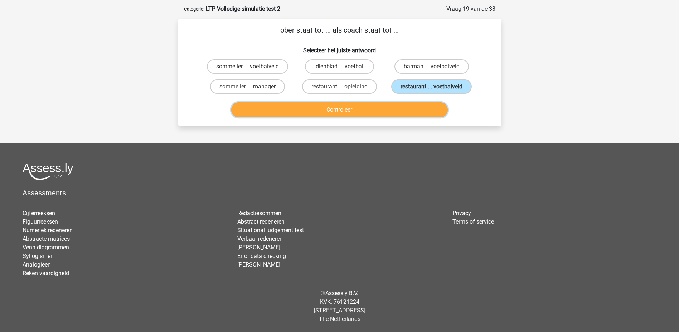
click at [426, 106] on button "Controleer" at bounding box center [339, 109] width 217 height 15
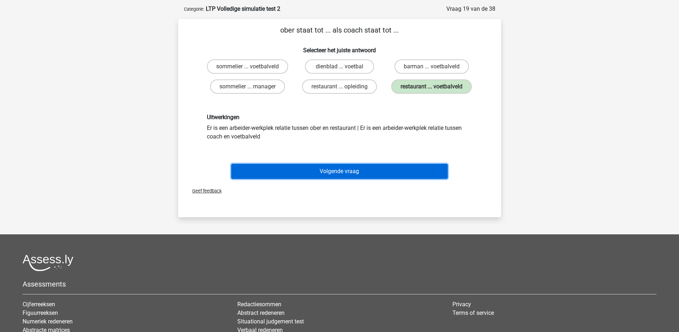
click at [323, 170] on button "Volgende vraag" at bounding box center [339, 171] width 217 height 15
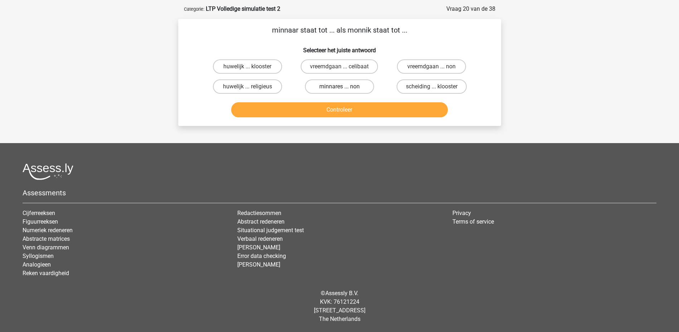
click at [359, 81] on label "minnares ... non" at bounding box center [339, 87] width 69 height 14
click at [344, 87] on input "minnares ... non" at bounding box center [342, 89] width 5 height 5
radio input "true"
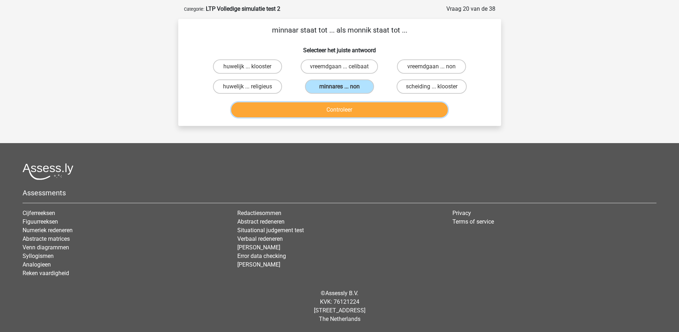
click at [370, 105] on button "Controleer" at bounding box center [339, 109] width 217 height 15
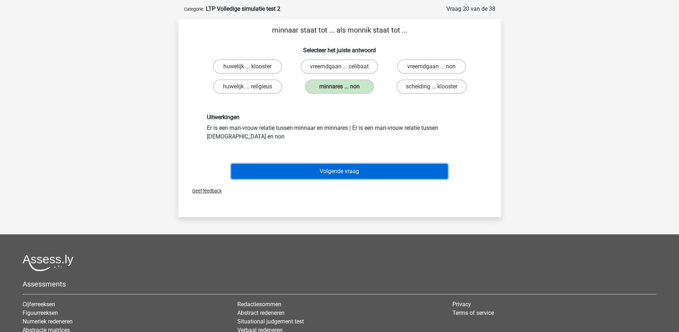
click at [353, 170] on button "Volgende vraag" at bounding box center [339, 171] width 217 height 15
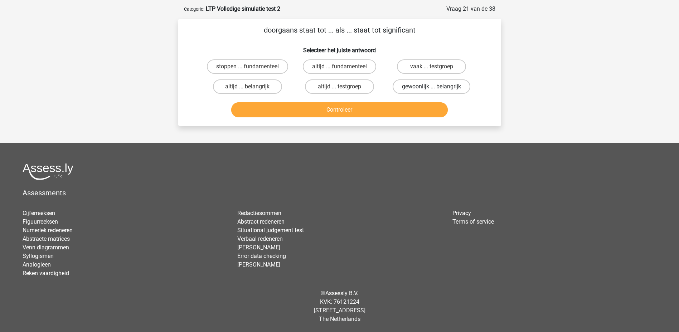
click at [425, 90] on label "gewoonlijk ... belangrijk" at bounding box center [432, 87] width 78 height 14
click at [432, 90] on input "gewoonlijk ... belangrijk" at bounding box center [434, 89] width 5 height 5
radio input "true"
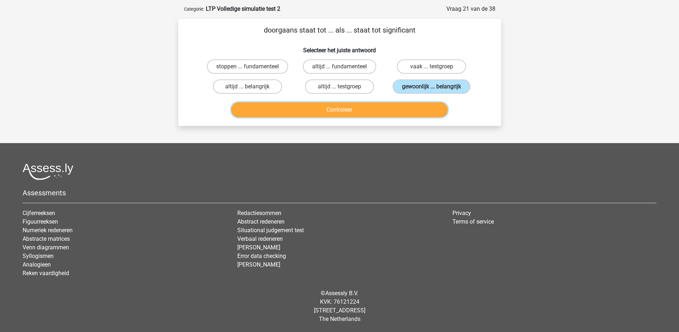
click at [408, 106] on button "Controleer" at bounding box center [339, 109] width 217 height 15
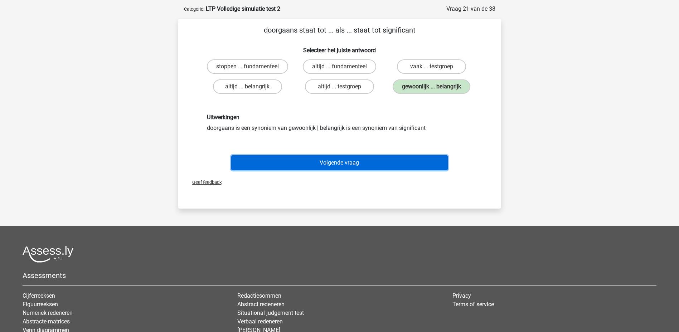
click at [365, 159] on button "Volgende vraag" at bounding box center [339, 162] width 217 height 15
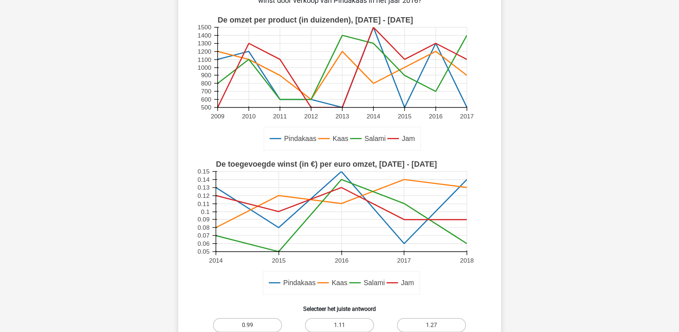
scroll to position [36, 0]
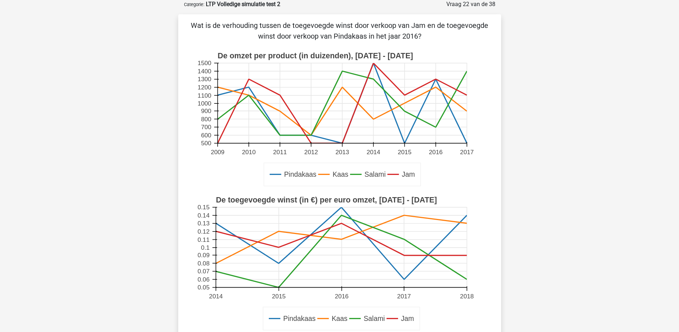
click at [342, 226] on icon at bounding box center [342, 248] width 0 height 80
click at [343, 208] on rect at bounding box center [341, 248] width 251 height 80
click at [438, 78] on rect at bounding box center [342, 103] width 249 height 80
click at [437, 81] on icon at bounding box center [342, 103] width 249 height 80
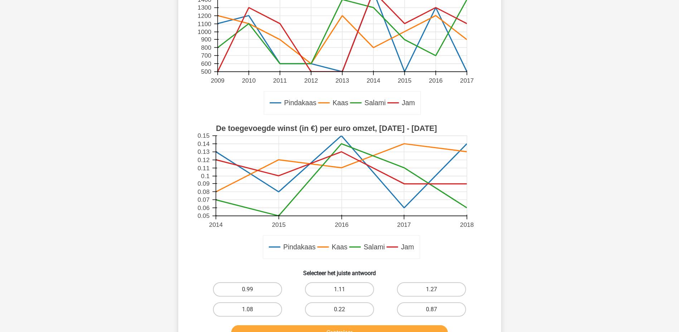
scroll to position [143, 0]
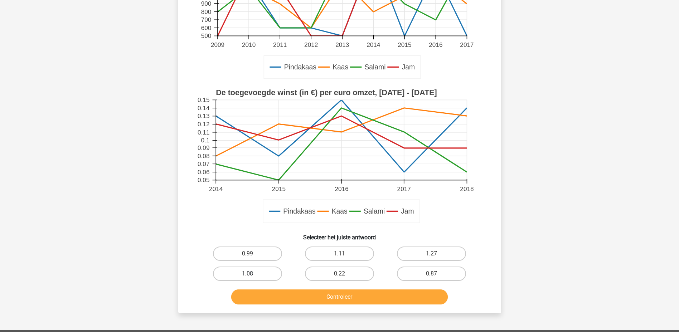
click at [258, 273] on label "1.08" at bounding box center [247, 274] width 69 height 14
click at [252, 274] on input "1.08" at bounding box center [250, 276] width 5 height 5
radio input "true"
click at [333, 293] on button "Controleer" at bounding box center [339, 297] width 217 height 15
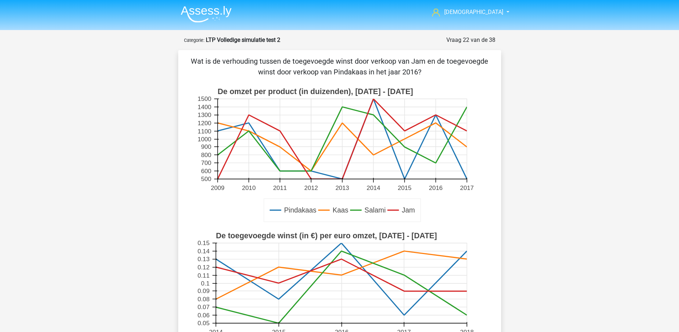
scroll to position [36, 0]
